Goal: Task Accomplishment & Management: Manage account settings

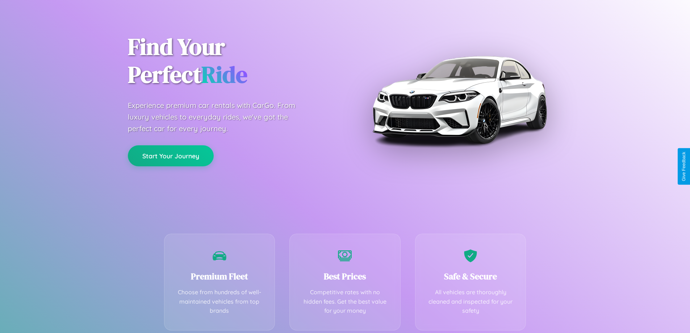
scroll to position [143, 0]
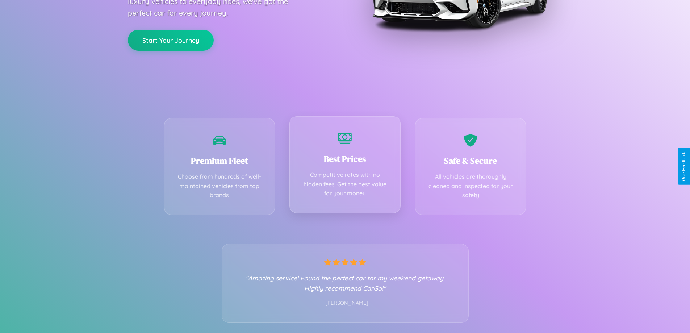
click at [345, 166] on div "Best Prices Competitive rates with no hidden fees. Get the best value for your …" at bounding box center [344, 164] width 111 height 97
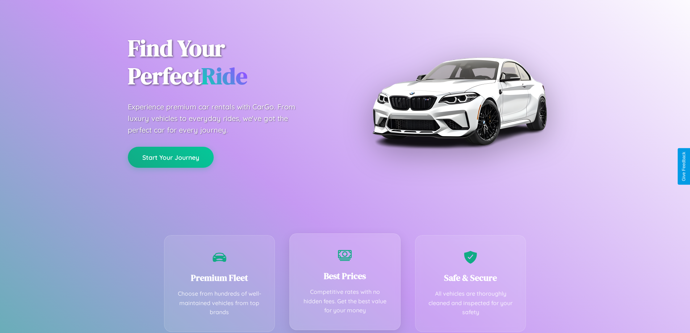
scroll to position [0, 0]
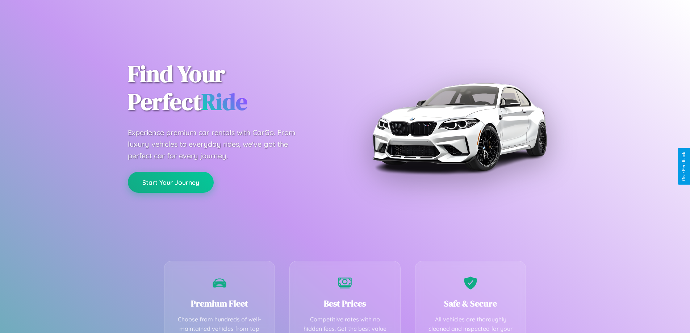
click at [171, 182] on button "Start Your Journey" at bounding box center [171, 182] width 86 height 21
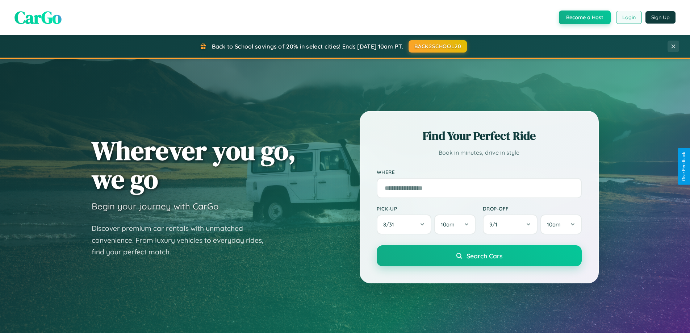
click at [628, 17] on button "Login" at bounding box center [629, 17] width 26 height 13
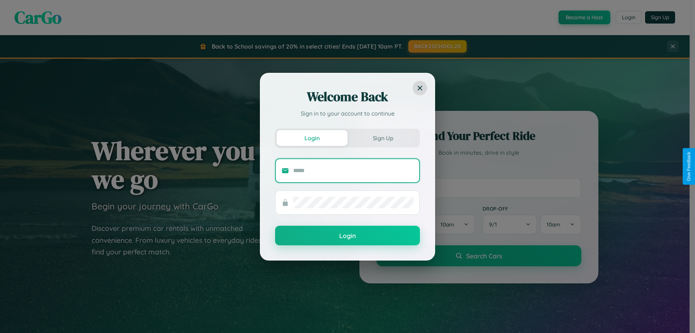
click at [353, 170] on input "text" at bounding box center [353, 171] width 120 height 12
type input "**********"
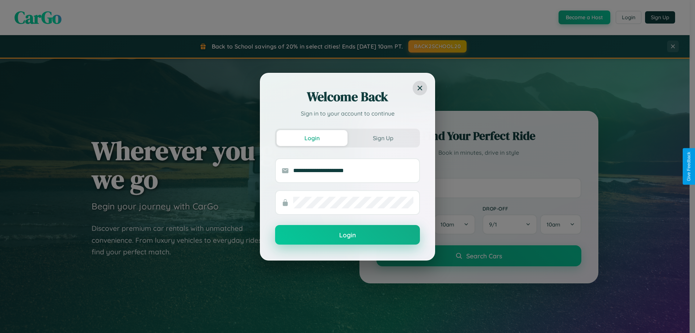
click at [348, 235] on button "Login" at bounding box center [347, 235] width 145 height 20
